Goal: Transaction & Acquisition: Register for event/course

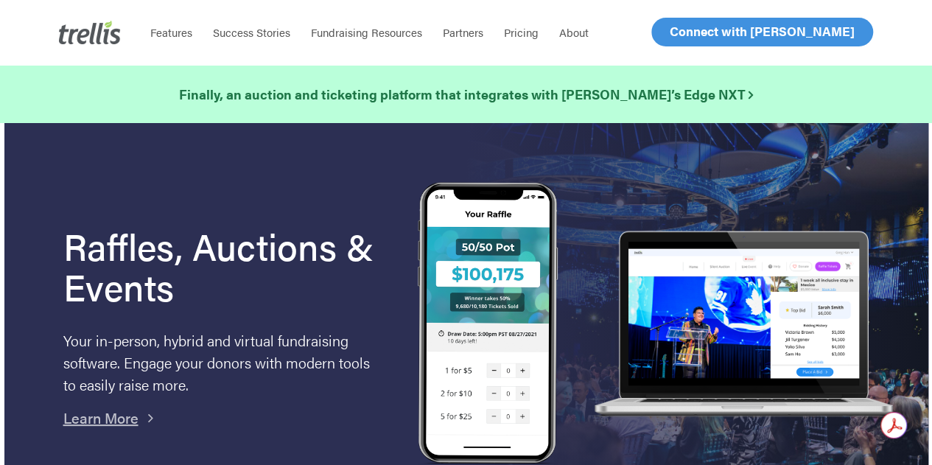
click at [685, 35] on span "Log In" at bounding box center [686, 32] width 35 height 18
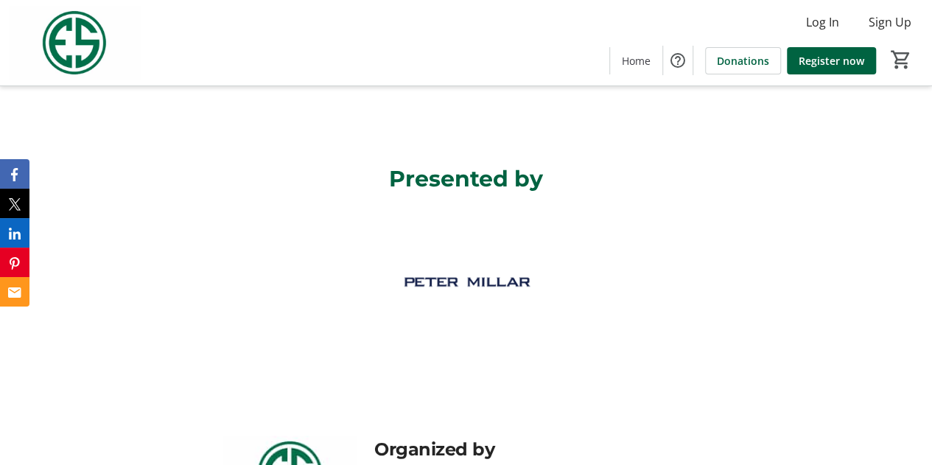
scroll to position [1625, 0]
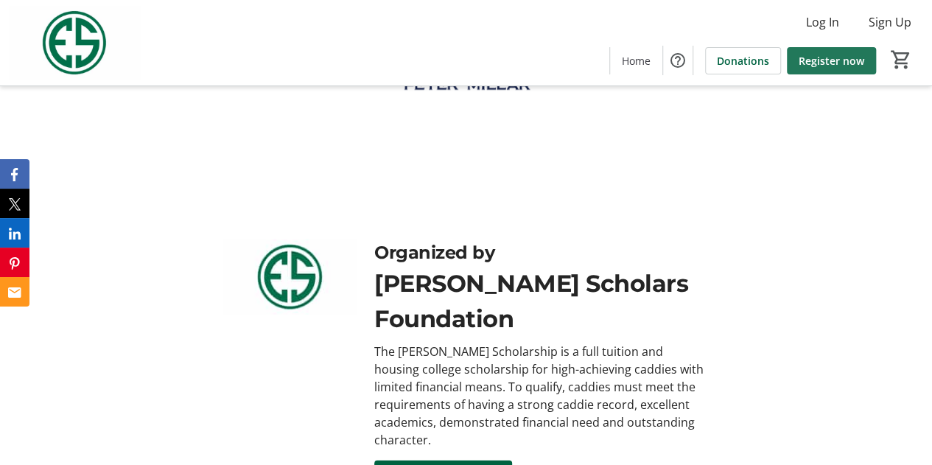
click at [826, 66] on span "Register now" at bounding box center [832, 60] width 66 height 15
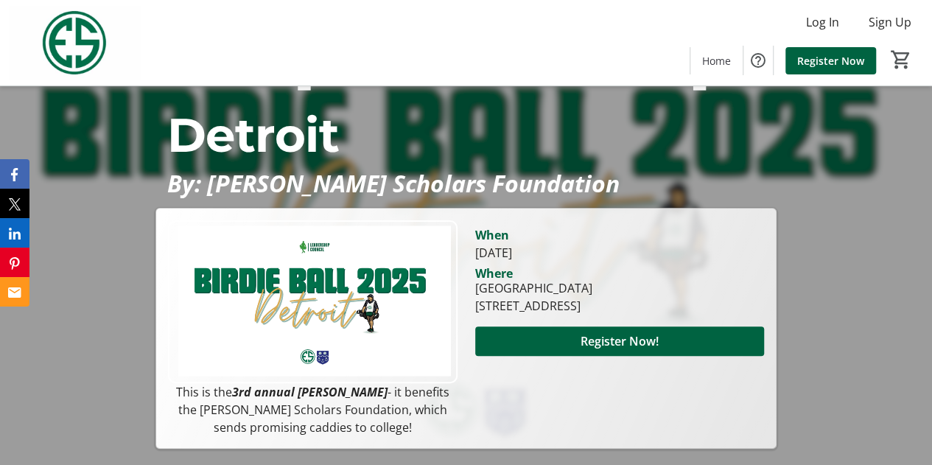
scroll to position [147, 0]
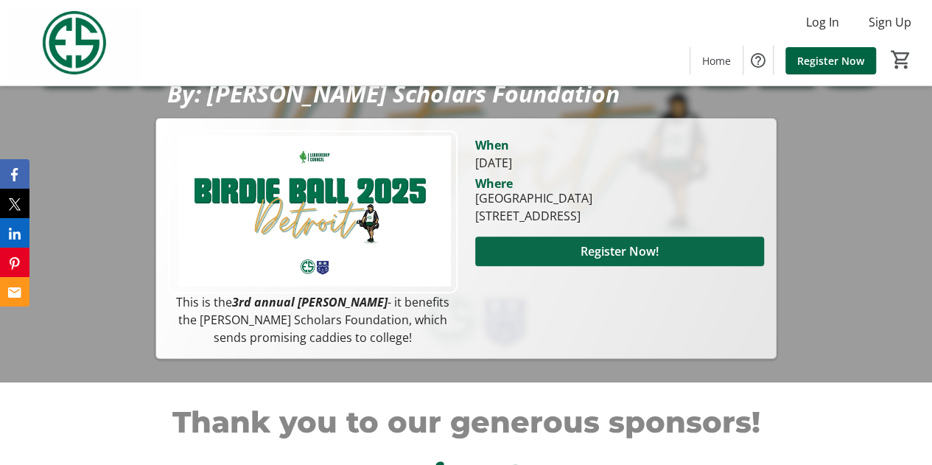
click at [623, 242] on span "Register Now!" at bounding box center [620, 251] width 78 height 18
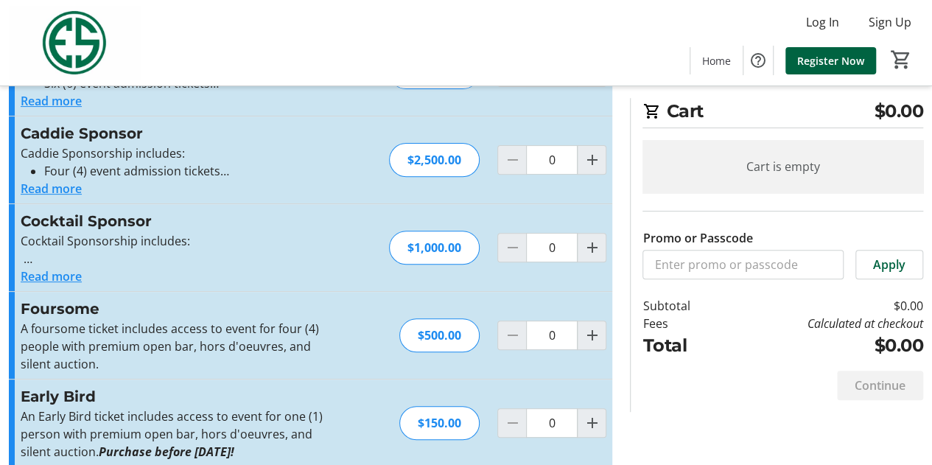
scroll to position [199, 0]
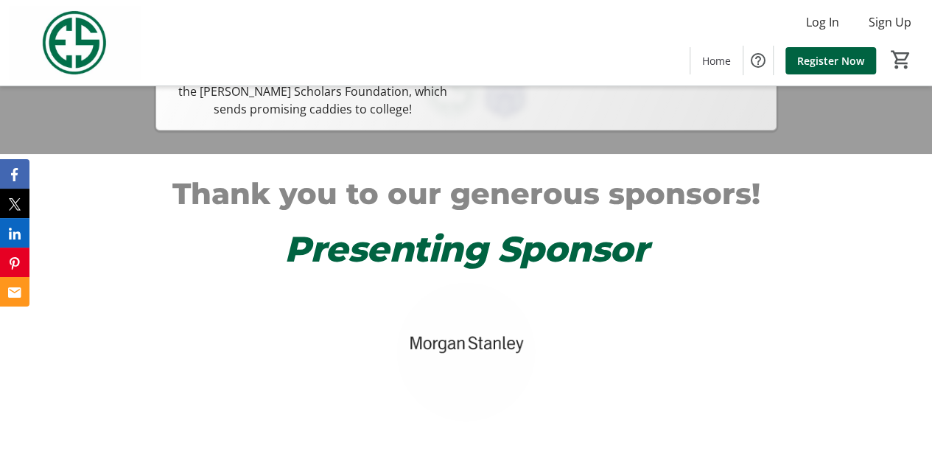
scroll to position [460, 0]
